Goal: Task Accomplishment & Management: Complete application form

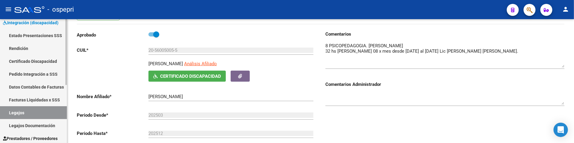
scroll to position [67, 0]
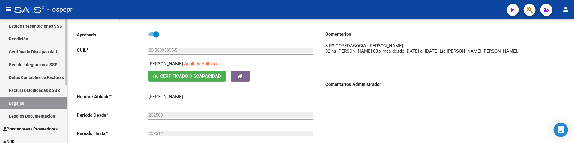
click at [27, 106] on link "Legajos" at bounding box center [33, 103] width 67 height 13
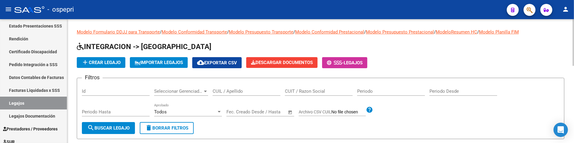
click at [229, 94] on input "CUIL / Apellido" at bounding box center [247, 91] width 68 height 5
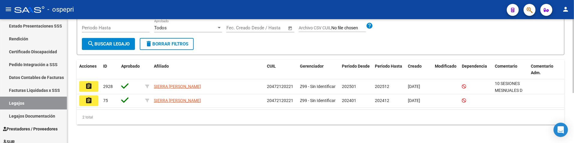
scroll to position [85, 0]
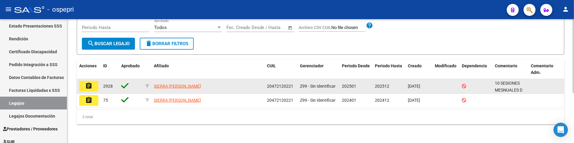
type input "47212022"
click at [91, 86] on mat-icon "assignment" at bounding box center [88, 85] width 7 height 7
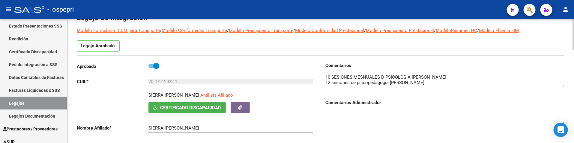
scroll to position [67, 0]
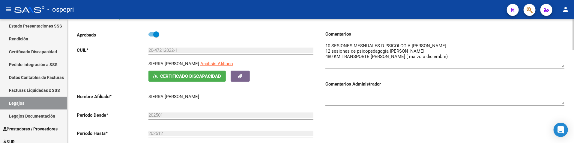
drag, startPoint x: 563, startPoint y: 54, endPoint x: 562, endPoint y: 67, distance: 12.9
click at [562, 67] on textarea at bounding box center [444, 55] width 239 height 25
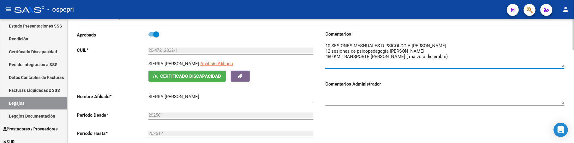
click at [558, 52] on textarea at bounding box center [444, 55] width 239 height 25
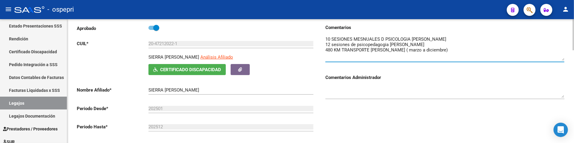
scroll to position [77, 0]
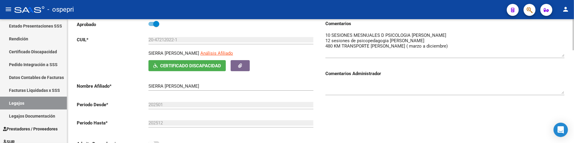
click at [431, 94] on div at bounding box center [444, 86] width 239 height 18
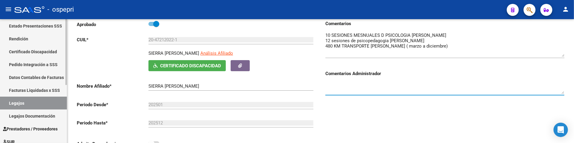
click at [27, 103] on link "Legajos" at bounding box center [33, 103] width 67 height 13
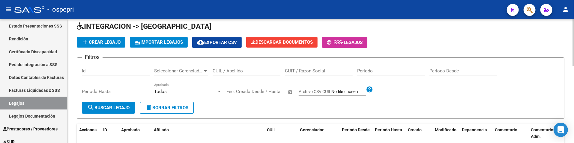
scroll to position [10, 0]
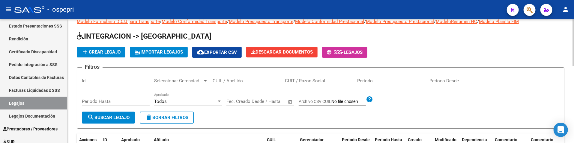
click at [235, 79] on input "CUIL / Apellido" at bounding box center [247, 80] width 68 height 5
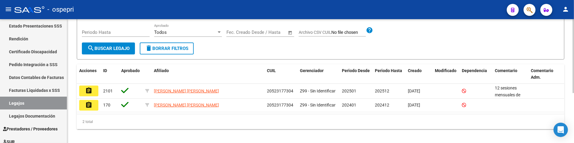
scroll to position [85, 0]
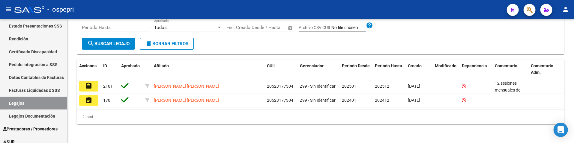
type input "52317730"
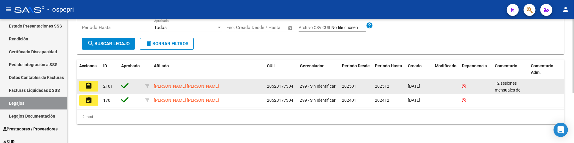
click at [87, 87] on mat-icon "assignment" at bounding box center [88, 85] width 7 height 7
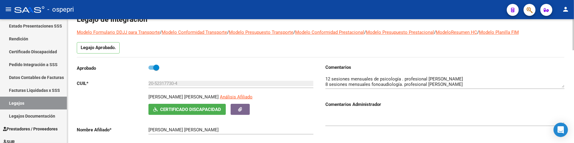
scroll to position [67, 0]
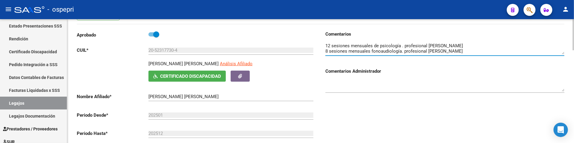
drag, startPoint x: 562, startPoint y: 55, endPoint x: 562, endPoint y: 71, distance: 16.2
click at [562, 71] on div "Comentarios Comentarios Administrador" at bounding box center [444, 65] width 239 height 68
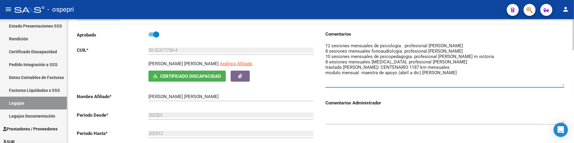
drag, startPoint x: 563, startPoint y: 53, endPoint x: 562, endPoint y: 85, distance: 32.1
click at [562, 85] on textarea at bounding box center [444, 65] width 239 height 44
click at [519, 74] on textarea at bounding box center [444, 65] width 239 height 44
drag, startPoint x: 414, startPoint y: 67, endPoint x: 456, endPoint y: 68, distance: 41.7
click at [456, 68] on textarea at bounding box center [444, 65] width 239 height 44
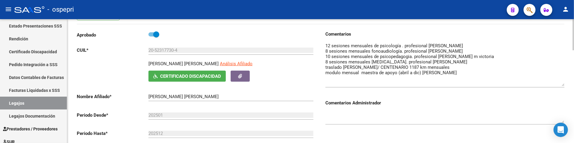
click at [457, 69] on textarea at bounding box center [444, 65] width 239 height 44
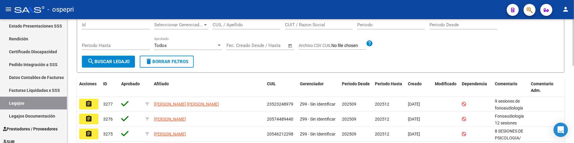
scroll to position [33, 0]
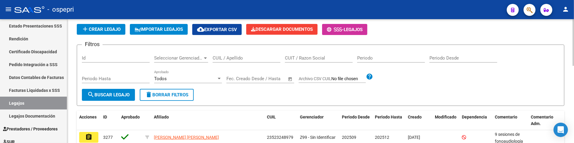
click at [255, 60] on input "CUIL / Apellido" at bounding box center [247, 57] width 68 height 5
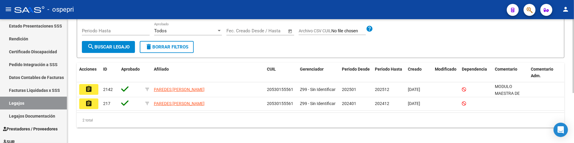
scroll to position [85, 0]
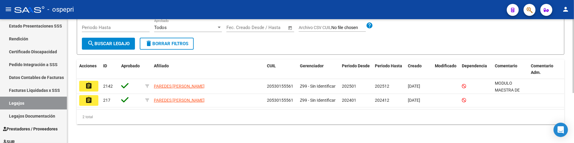
type input "53015556"
click at [113, 46] on span "search Buscar Legajo" at bounding box center [108, 43] width 42 height 5
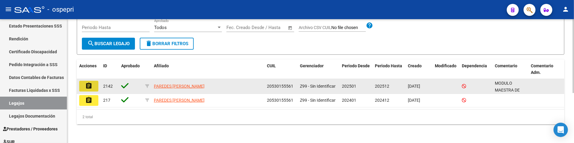
click at [90, 84] on mat-icon "assignment" at bounding box center [88, 85] width 7 height 7
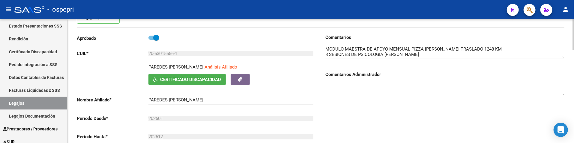
scroll to position [67, 0]
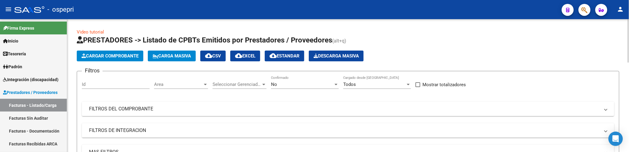
click at [420, 107] on mat-panel-title "FILTROS DEL COMPROBANTE" at bounding box center [344, 109] width 511 height 7
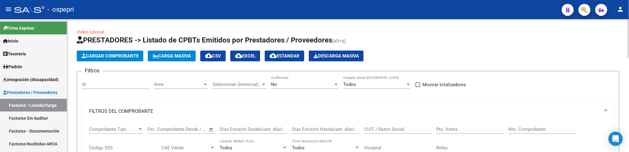
click at [393, 129] on input "CUIT / Razón Social" at bounding box center [398, 129] width 68 height 5
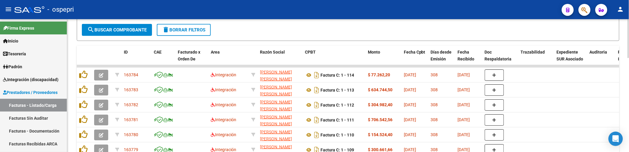
scroll to position [233, 0]
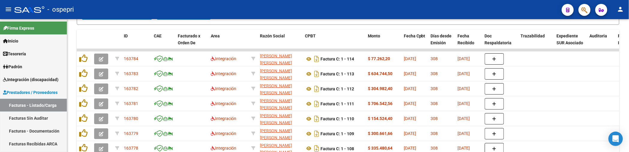
type input "HERRERA LOBERSE"
